Goal: Transaction & Acquisition: Purchase product/service

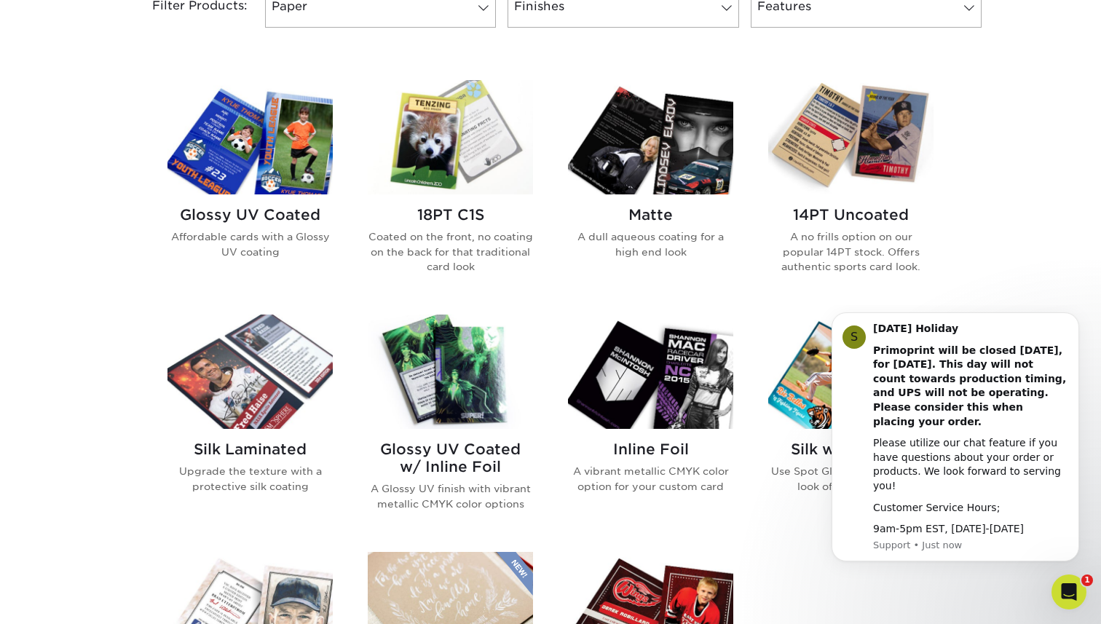
scroll to position [662, 0]
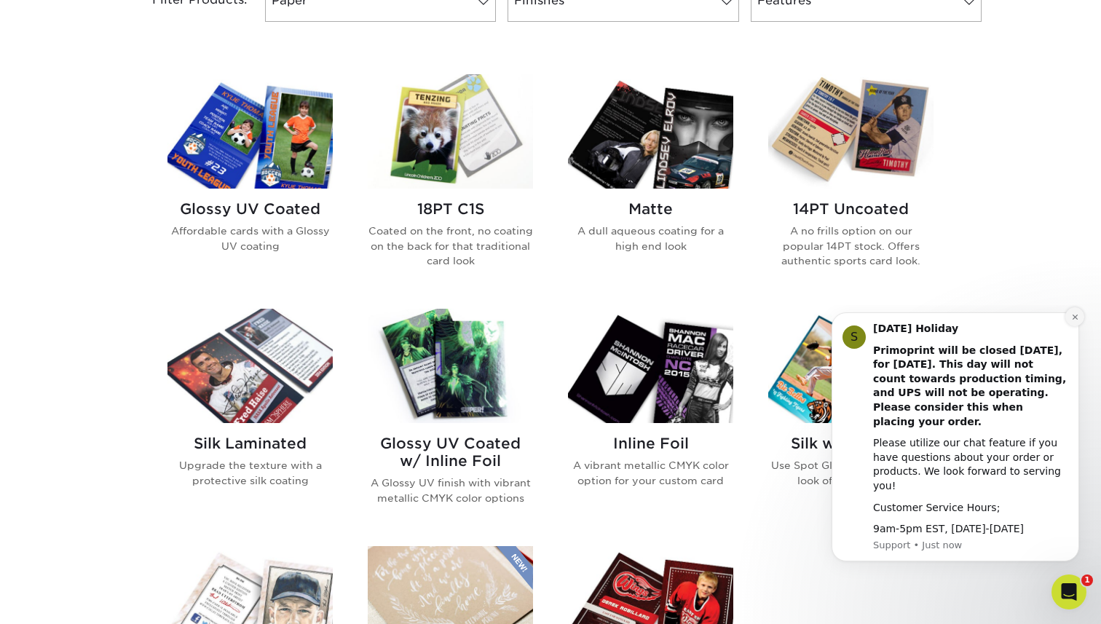
click at [1072, 321] on icon "Dismiss notification" at bounding box center [1075, 317] width 8 height 8
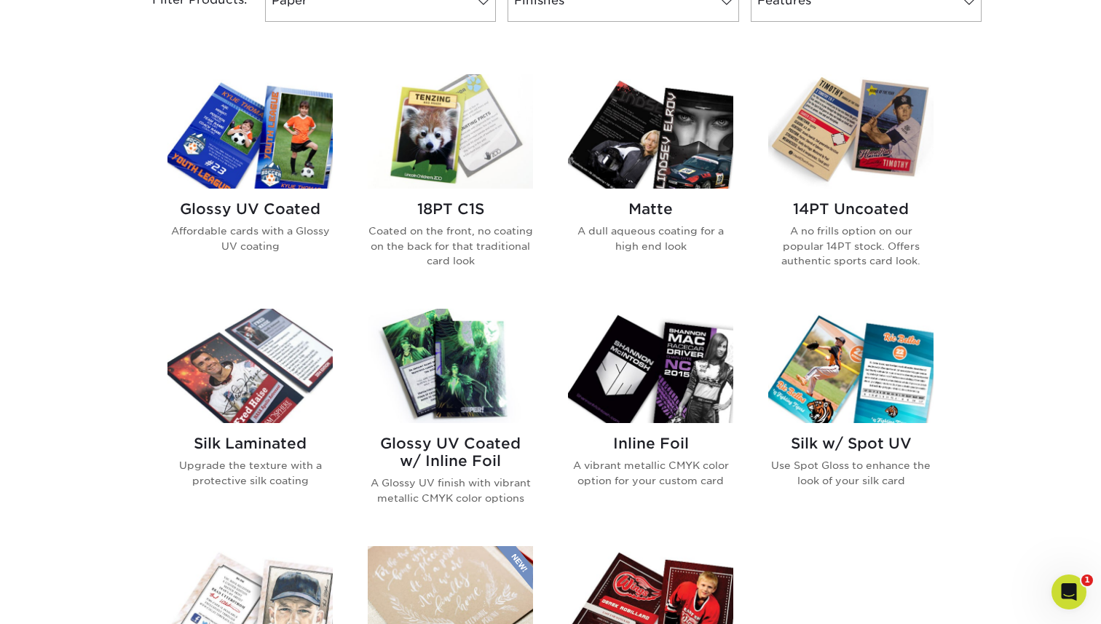
click at [223, 124] on img at bounding box center [249, 131] width 165 height 114
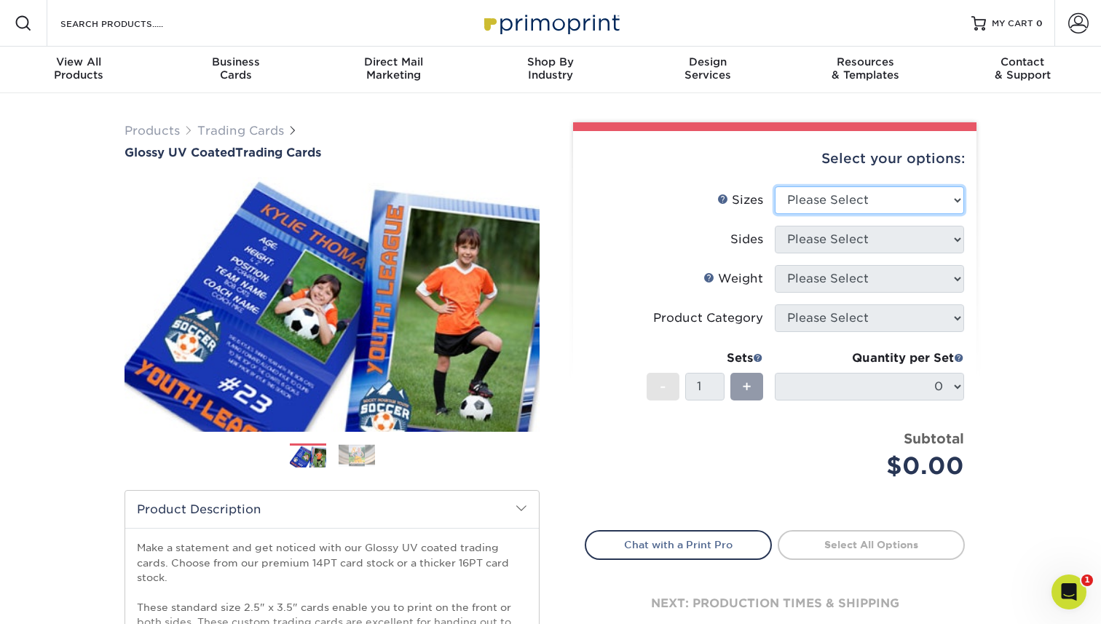
click at [908, 204] on select "Please Select 2.5" x 3.5"" at bounding box center [869, 200] width 189 height 28
select select "2.50x3.50"
click at [775, 186] on select "Please Select 2.5" x 3.5"" at bounding box center [869, 200] width 189 height 28
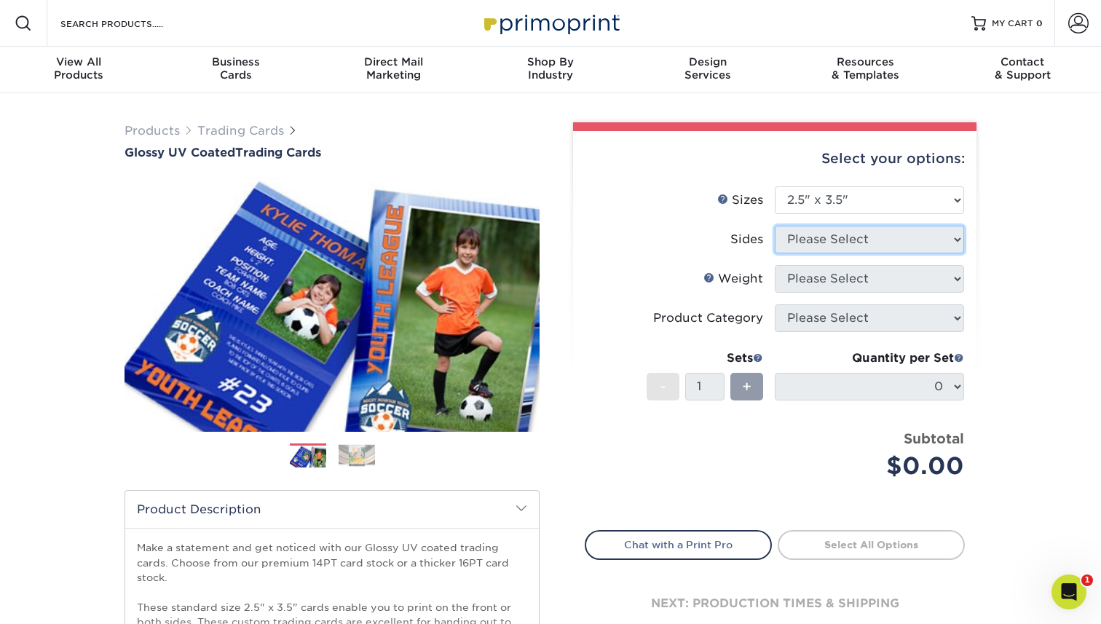
click at [840, 245] on select "Please Select" at bounding box center [869, 240] width 189 height 28
select select "13abbda7-1d64-4f25-8bb2-c179b224825d"
click at [775, 226] on select "Please Select Print Both Sides Print Front Only" at bounding box center [869, 240] width 189 height 28
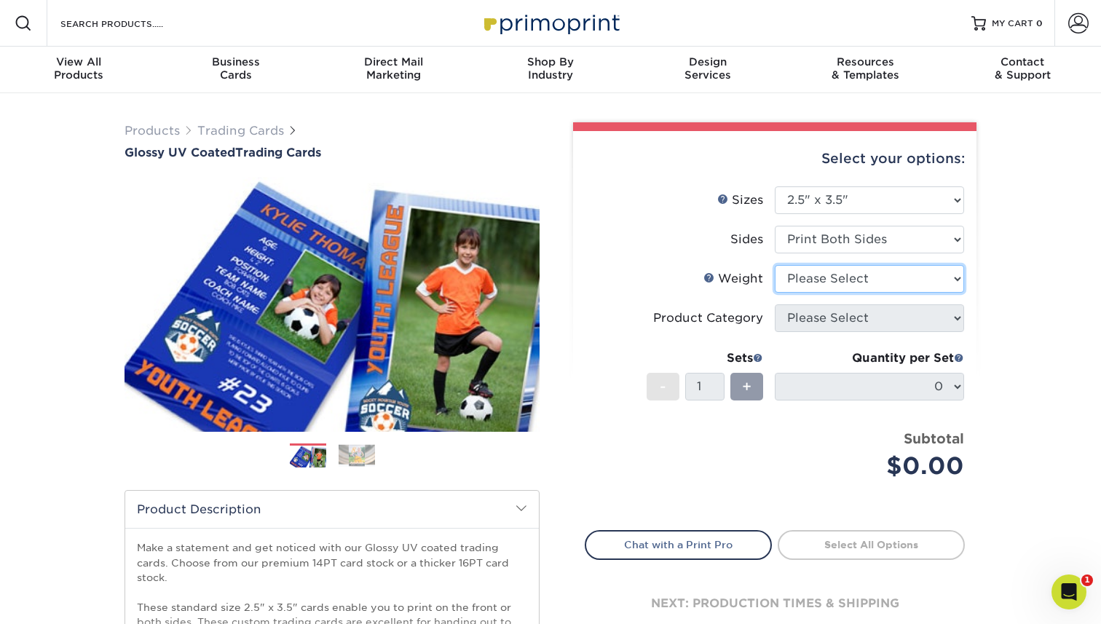
click at [842, 281] on select "Please Select 16PT 14PT 18PT C1S" at bounding box center [869, 279] width 189 height 28
select select "14PT"
click at [775, 265] on select "Please Select 16PT 14PT 18PT C1S" at bounding box center [869, 279] width 189 height 28
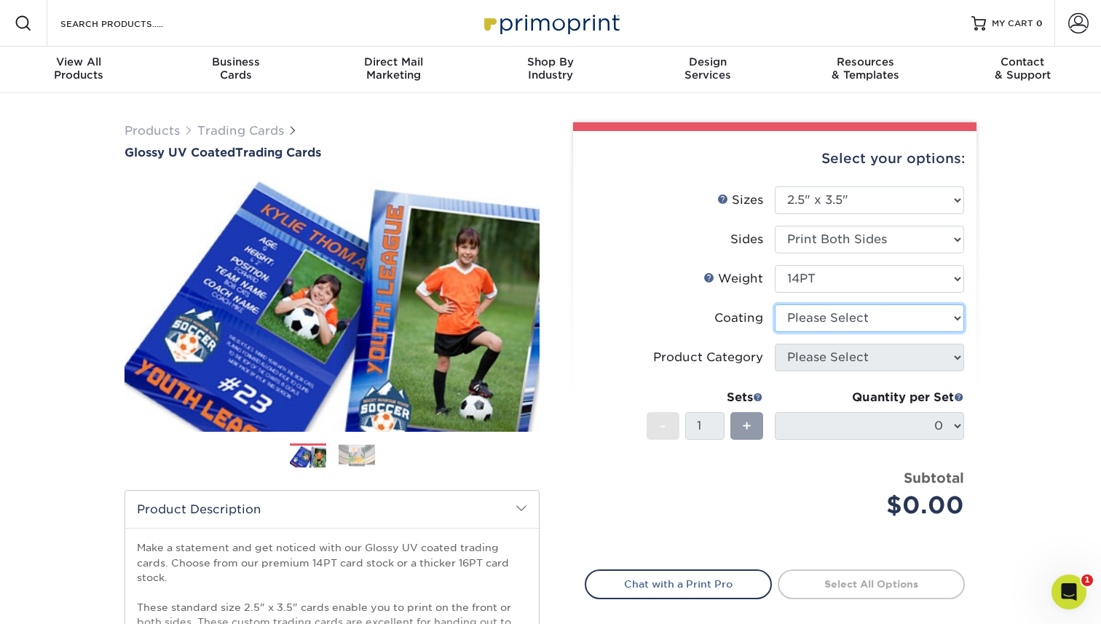
click at [830, 321] on select at bounding box center [869, 318] width 189 height 28
select select "1e8116af-acfc-44b1-83dc-8181aa338834"
click at [775, 304] on select at bounding box center [869, 318] width 189 height 28
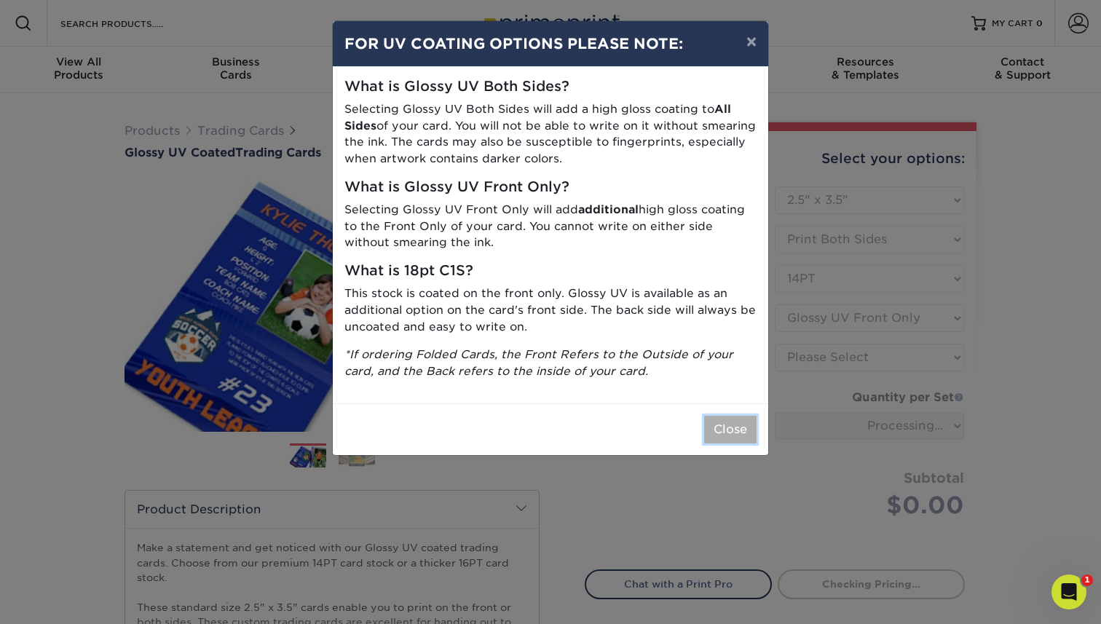
click at [748, 436] on button "Close" at bounding box center [730, 430] width 52 height 28
